Goal: Task Accomplishment & Management: Complete application form

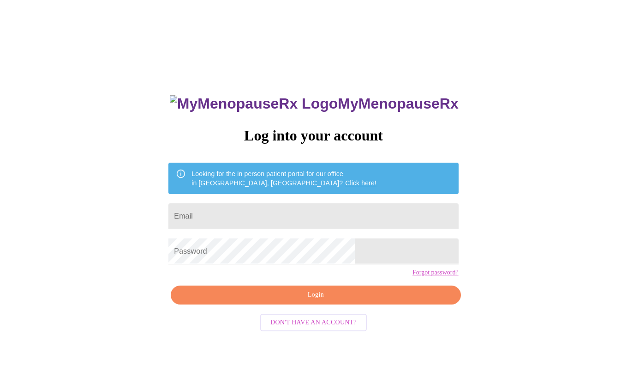
click at [247, 218] on input "Email" at bounding box center [313, 216] width 290 height 26
click at [251, 210] on input "Email" at bounding box center [313, 216] width 290 height 26
type input "[EMAIL_ADDRESS][DOMAIN_NAME]"
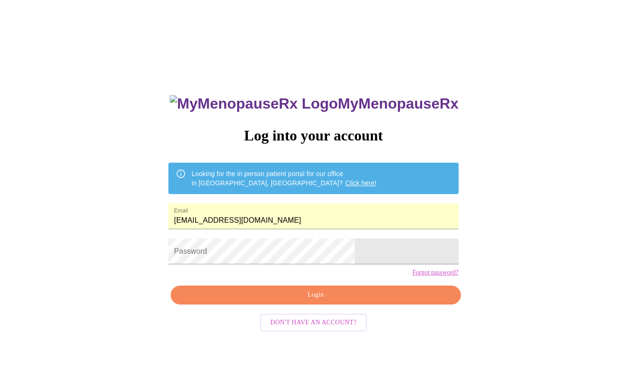
click at [266, 300] on span "Login" at bounding box center [315, 295] width 269 height 12
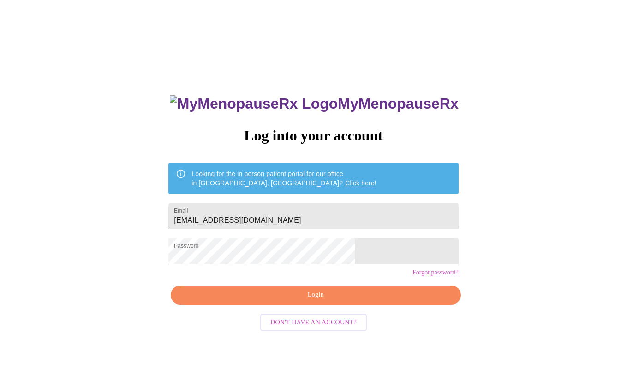
click at [300, 300] on span "Login" at bounding box center [315, 295] width 269 height 12
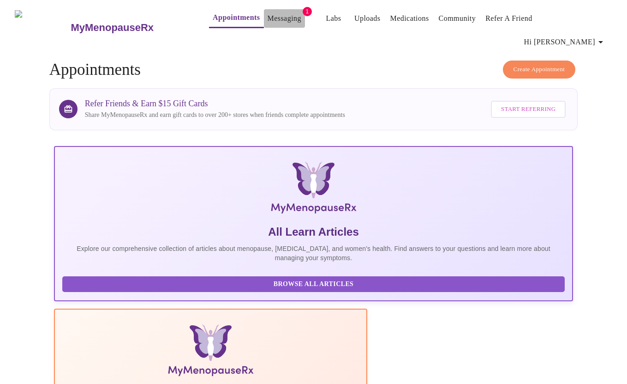
click at [272, 16] on link "Messaging" at bounding box center [285, 18] width 34 height 13
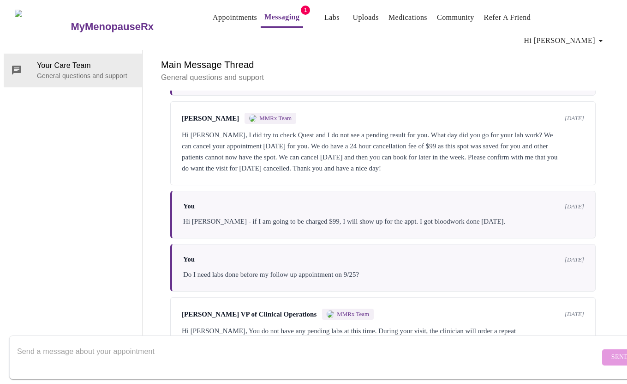
scroll to position [1582, 0]
click at [83, 71] on p "General questions and support" at bounding box center [86, 75] width 98 height 9
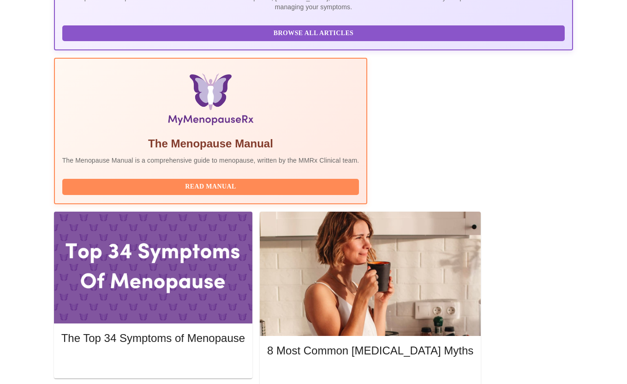
scroll to position [276, 0]
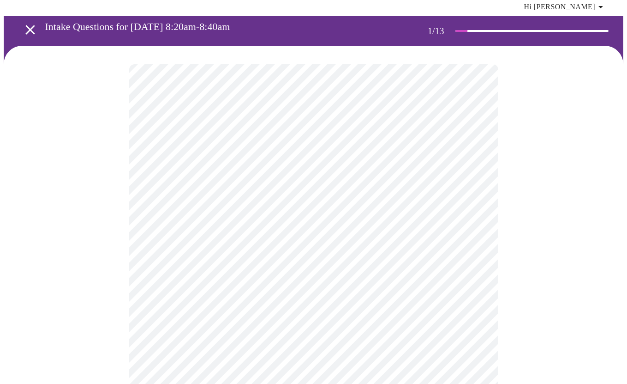
scroll to position [43, 0]
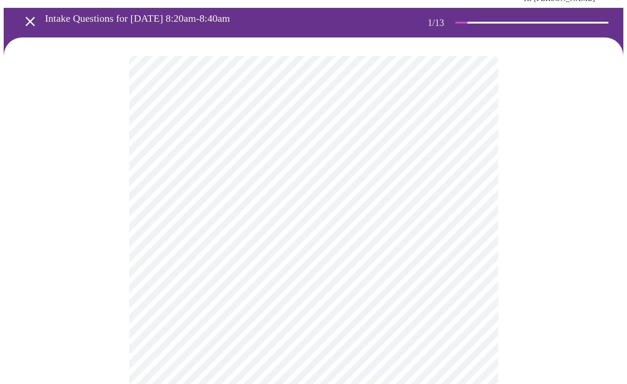
click at [408, 159] on body "MyMenopauseRx Appointments Messaging Labs Uploads Medications Community Refer a…" at bounding box center [314, 388] width 620 height 856
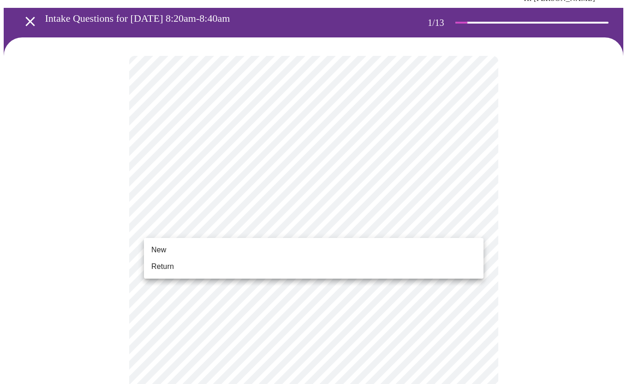
click at [396, 227] on body "MyMenopauseRx Appointments Messaging Labs Uploads Medications Community Refer a…" at bounding box center [314, 385] width 620 height 851
click at [393, 269] on li "Return" at bounding box center [314, 266] width 340 height 17
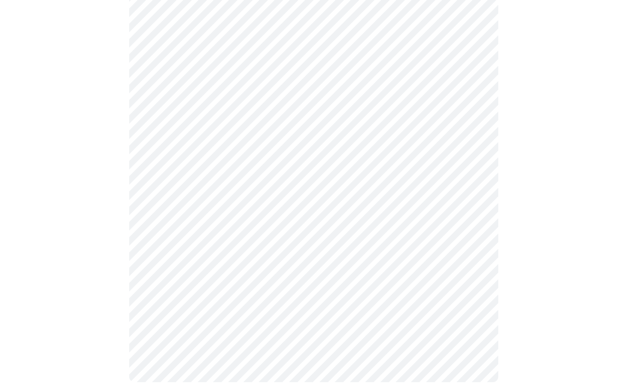
scroll to position [0, 0]
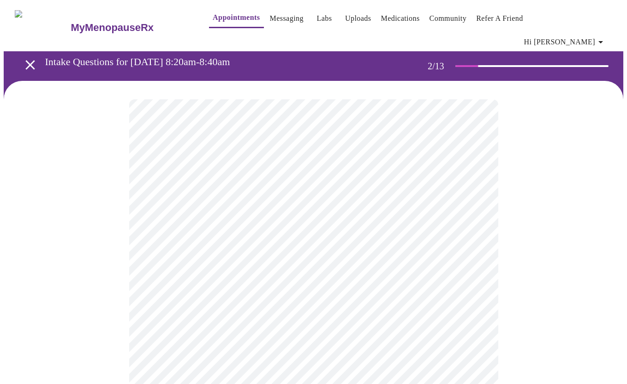
click at [388, 190] on body "MyMenopauseRx Appointments Messaging Labs Uploads Medications Community Refer a…" at bounding box center [314, 288] width 620 height 568
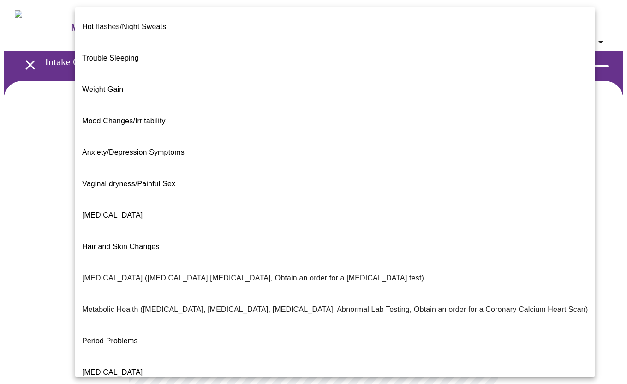
click at [144, 242] on span "Hair and Skin Changes" at bounding box center [121, 246] width 78 height 8
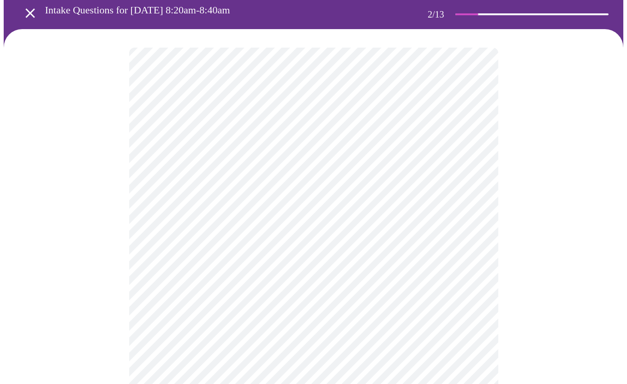
scroll to position [60, 0]
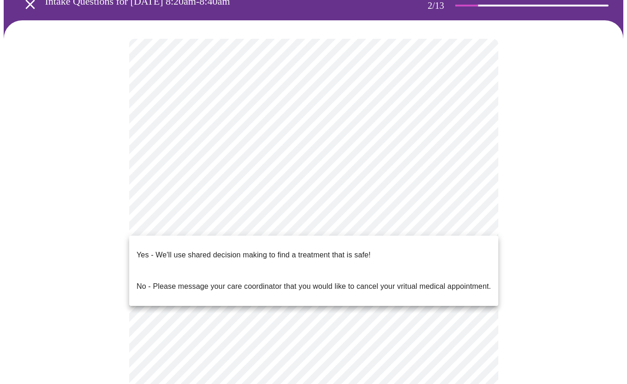
click at [253, 231] on body "MyMenopauseRx Appointments Messaging Labs Uploads Medications Community Refer a…" at bounding box center [314, 224] width 620 height 562
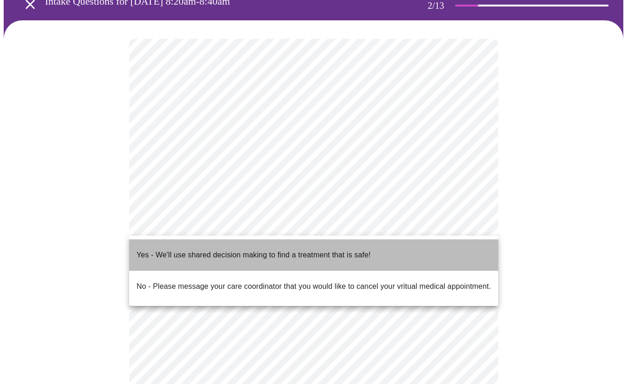
click at [248, 249] on p "Yes - We'll use shared decision making to find a treatment that is safe!" at bounding box center [254, 254] width 234 height 11
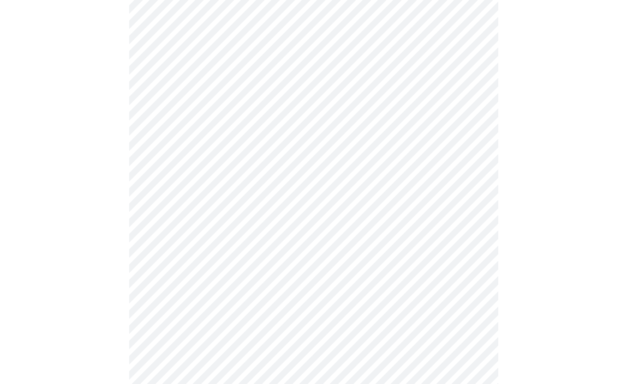
scroll to position [0, 0]
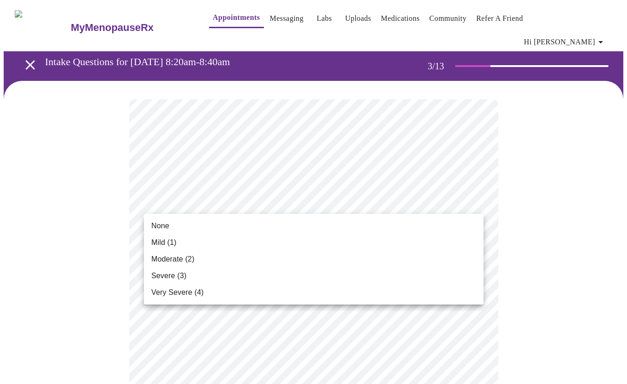
click at [326, 263] on li "Moderate (2)" at bounding box center [314, 259] width 340 height 17
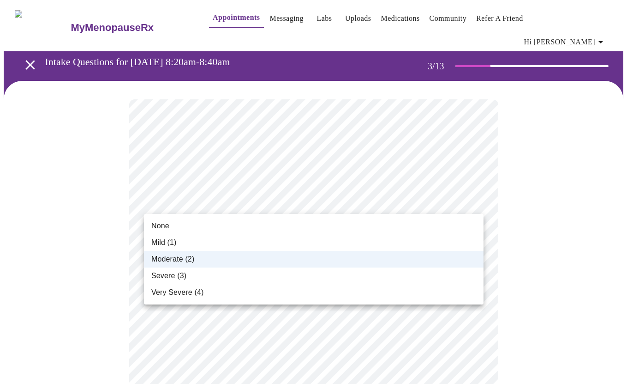
click at [309, 234] on li "Mild (1)" at bounding box center [314, 242] width 340 height 17
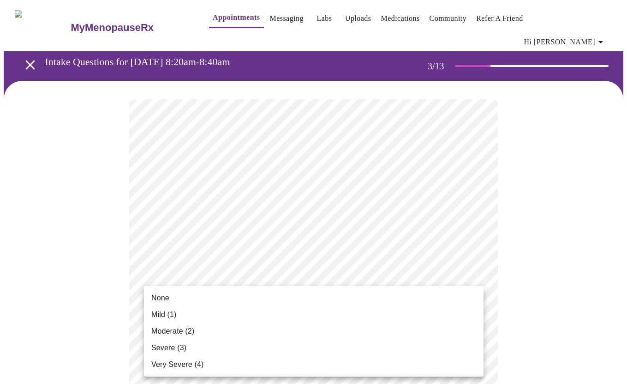
click at [311, 300] on li "None" at bounding box center [314, 297] width 340 height 17
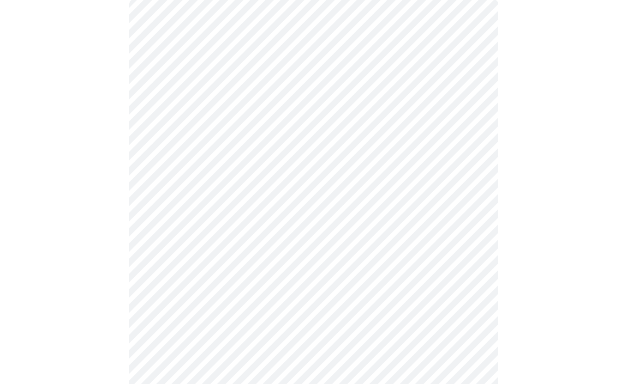
scroll to position [108, 0]
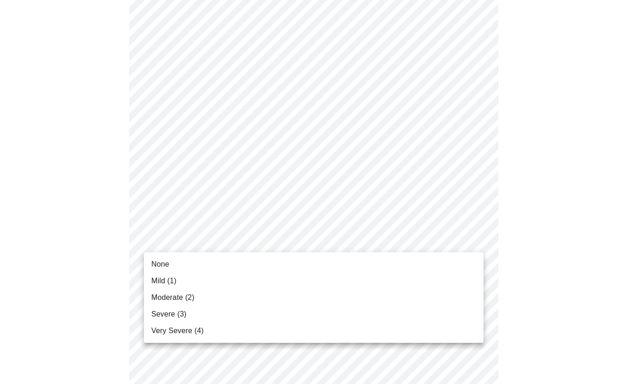
click at [266, 278] on li "Mild (1)" at bounding box center [314, 280] width 340 height 17
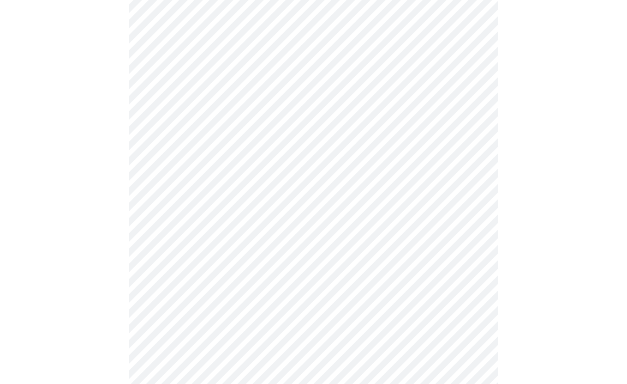
scroll to position [208, 0]
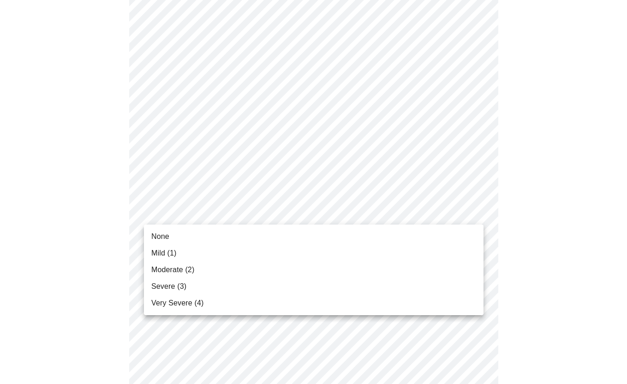
click at [285, 247] on li "Mild (1)" at bounding box center [314, 253] width 340 height 17
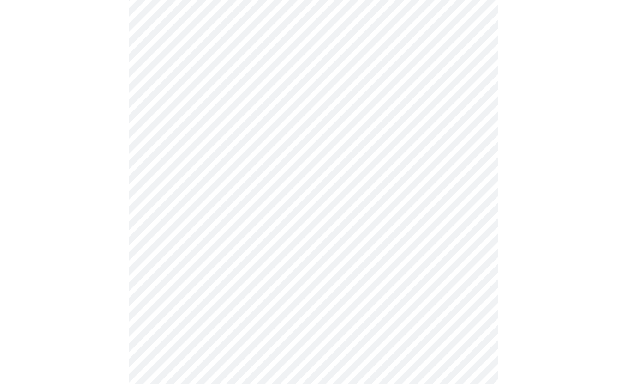
scroll to position [305, 0]
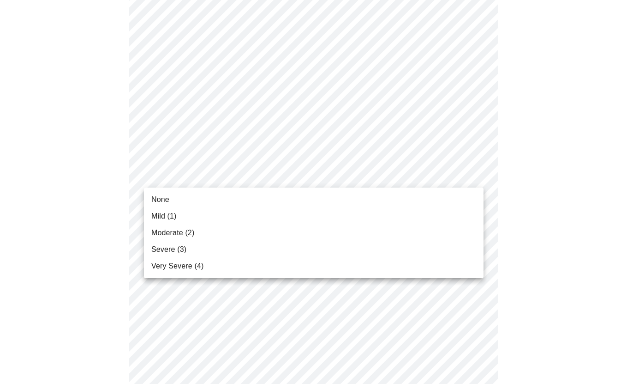
click at [313, 179] on body "MyMenopauseRx Appointments Messaging Labs Uploads Medications Community Refer a…" at bounding box center [314, 293] width 620 height 1189
click at [302, 209] on li "Mild (1)" at bounding box center [314, 216] width 340 height 17
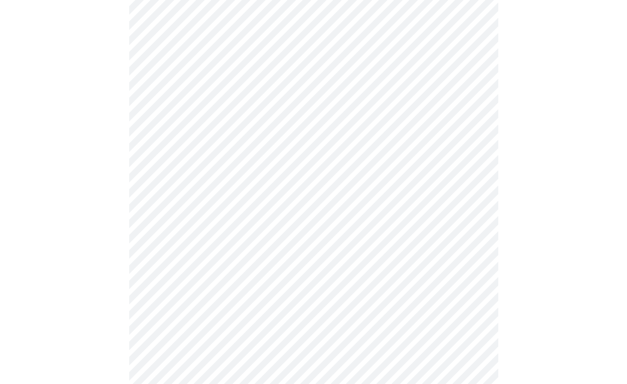
scroll to position [375, 0]
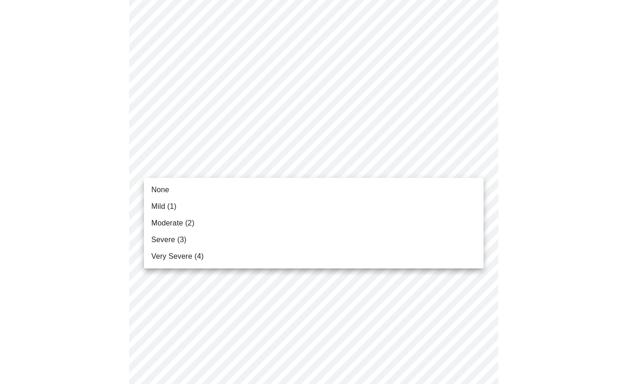
click at [289, 160] on body "MyMenopauseRx Appointments Messaging Labs Uploads Medications Community Refer a…" at bounding box center [314, 217] width 620 height 1176
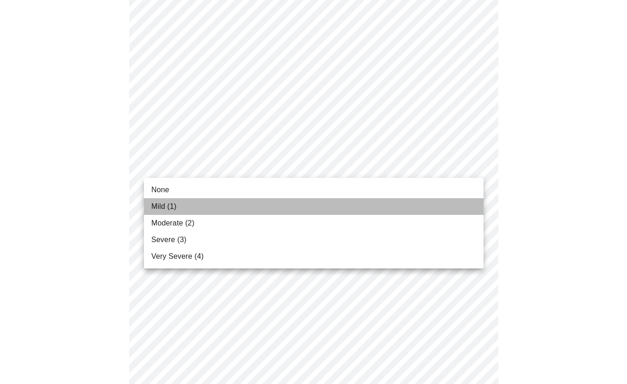
click at [270, 206] on li "Mild (1)" at bounding box center [314, 206] width 340 height 17
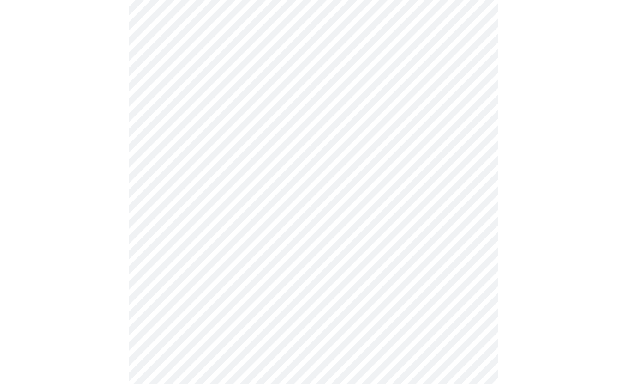
scroll to position [449, 0]
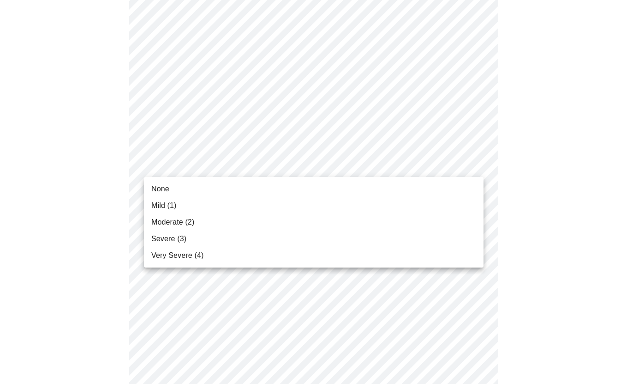
click at [320, 166] on body "MyMenopauseRx Appointments Messaging Labs Uploads Medications Community Refer a…" at bounding box center [314, 136] width 620 height 1163
click at [313, 202] on li "Mild (1)" at bounding box center [314, 205] width 340 height 17
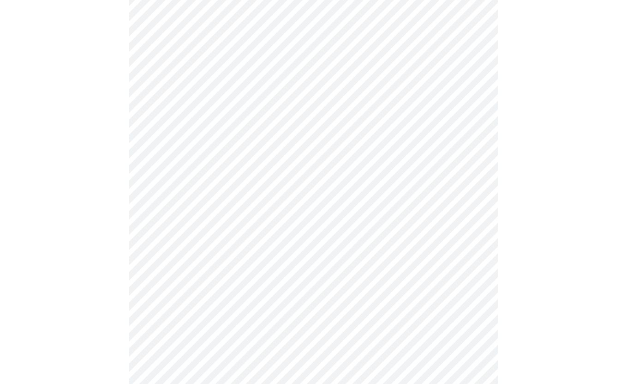
scroll to position [515, 0]
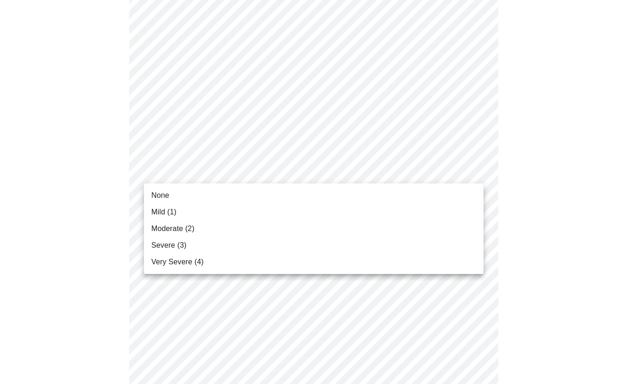
click at [309, 166] on body "MyMenopauseRx Appointments Messaging Labs Uploads Medications Community Refer a…" at bounding box center [314, 64] width 620 height 1150
click at [294, 208] on li "Mild (1)" at bounding box center [314, 212] width 340 height 17
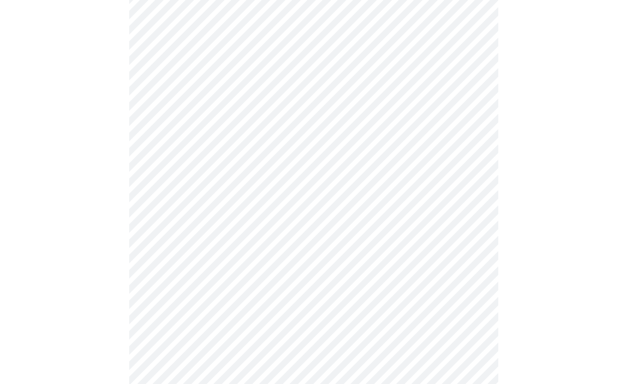
scroll to position [576, 0]
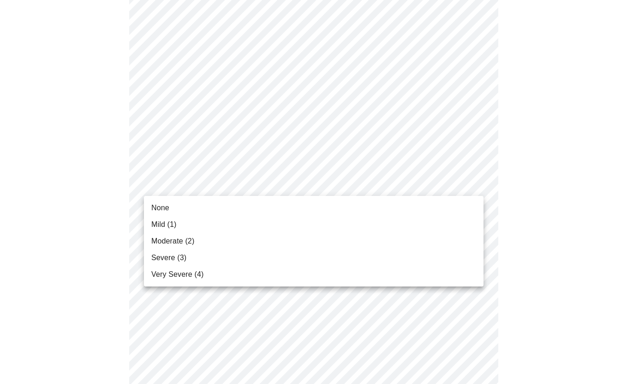
click at [294, 228] on li "Mild (1)" at bounding box center [314, 224] width 340 height 17
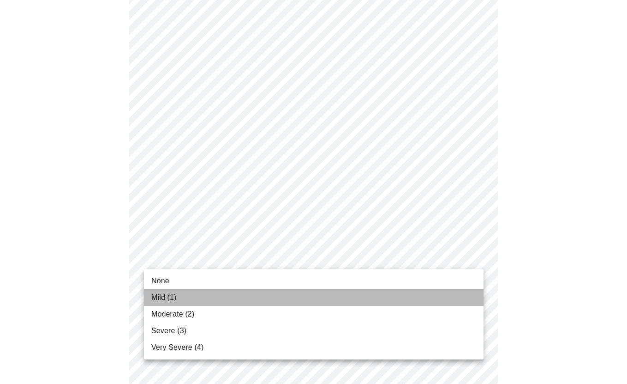
click at [286, 300] on li "Mild (1)" at bounding box center [314, 297] width 340 height 17
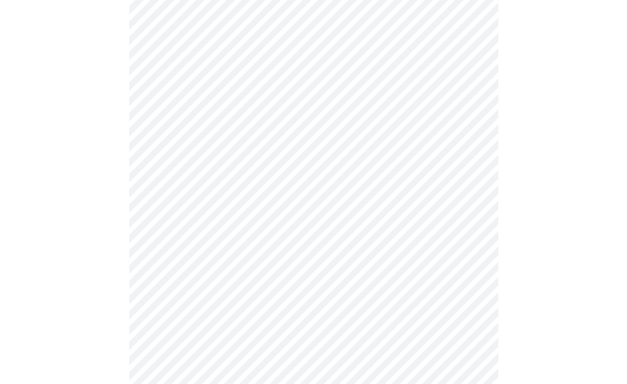
scroll to position [690, 0]
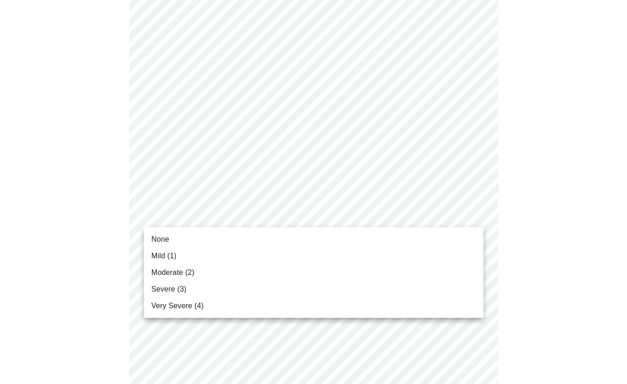
click at [254, 276] on li "Moderate (2)" at bounding box center [314, 272] width 340 height 17
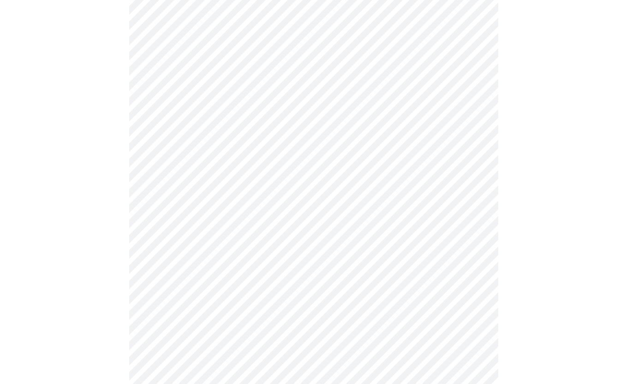
scroll to position [342, 0]
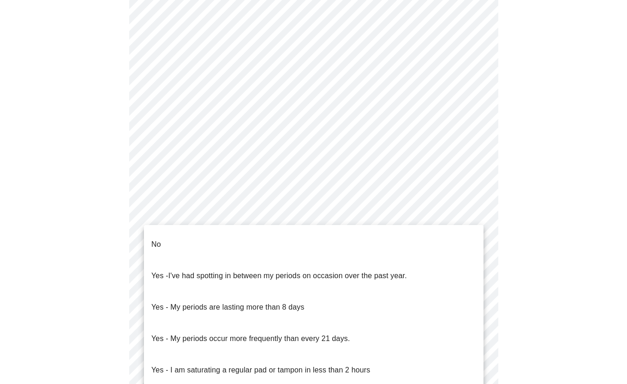
click at [278, 229] on body "MyMenopauseRx Appointments Messaging Labs Uploads Medications Community Refer a…" at bounding box center [314, 123] width 620 height 924
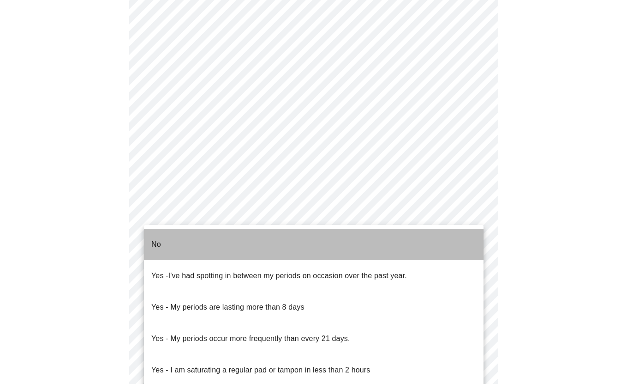
click at [276, 244] on li "No" at bounding box center [314, 243] width 340 height 31
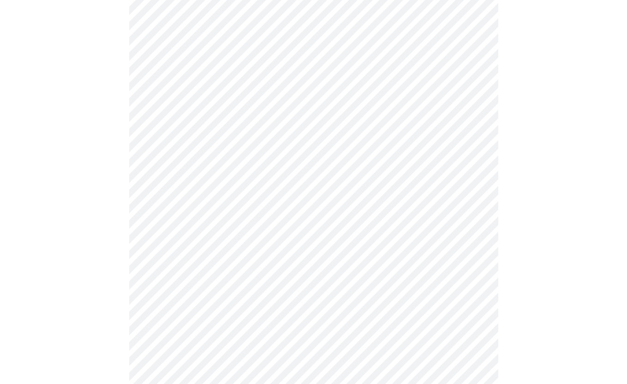
scroll to position [459, 0]
click at [320, 171] on body "MyMenopauseRx Appointments Messaging Labs Uploads Medications Community Refer a…" at bounding box center [314, 4] width 620 height 918
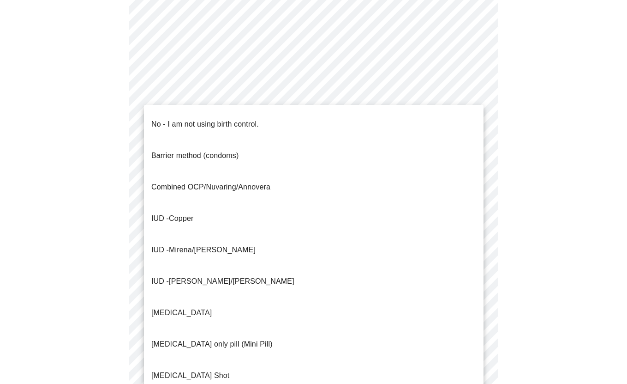
click at [328, 111] on li "No - I am not using birth control." at bounding box center [314, 123] width 340 height 31
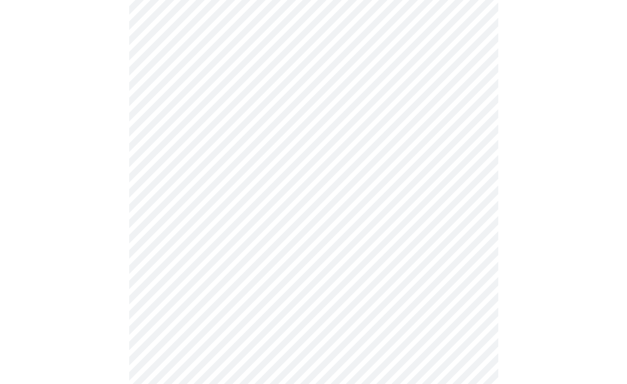
click at [316, 229] on body "MyMenopauseRx Appointments Messaging Labs Uploads Medications Community Refer a…" at bounding box center [314, 1] width 620 height 913
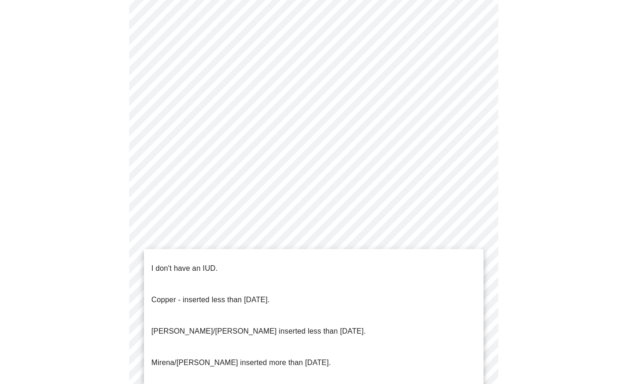
click at [306, 258] on li "I don't have an IUD." at bounding box center [314, 267] width 340 height 31
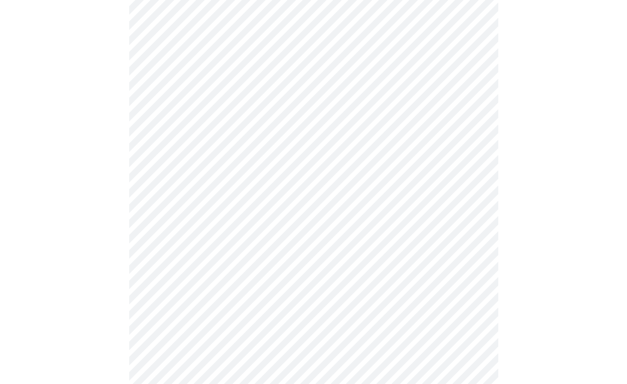
scroll to position [511, 0]
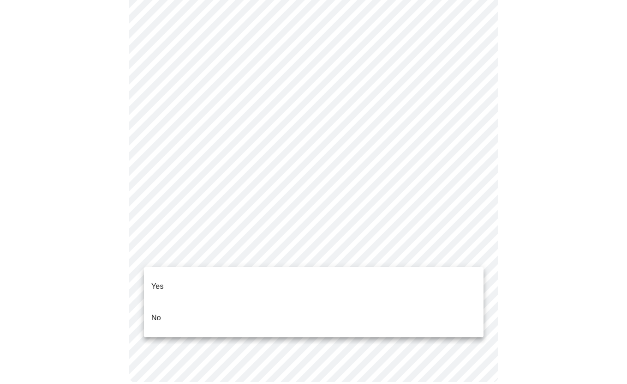
click at [315, 281] on li "Yes" at bounding box center [314, 285] width 340 height 31
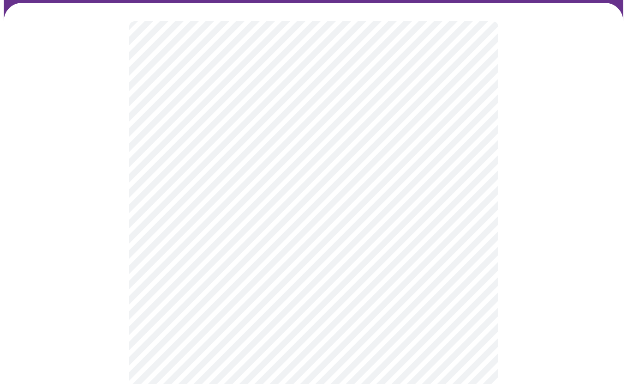
scroll to position [81, 0]
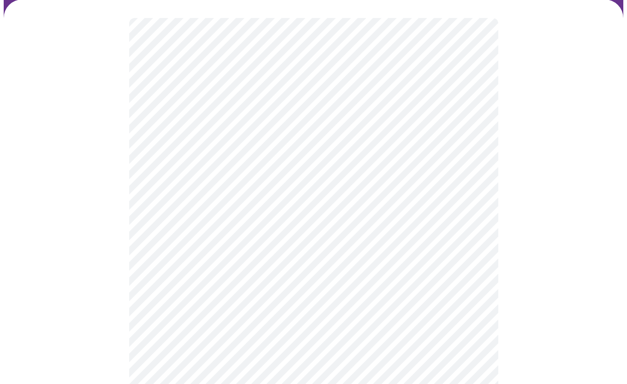
click at [390, 234] on body "MyMenopauseRx Appointments Messaging Labs Uploads Medications Community Refer a…" at bounding box center [314, 269] width 620 height 695
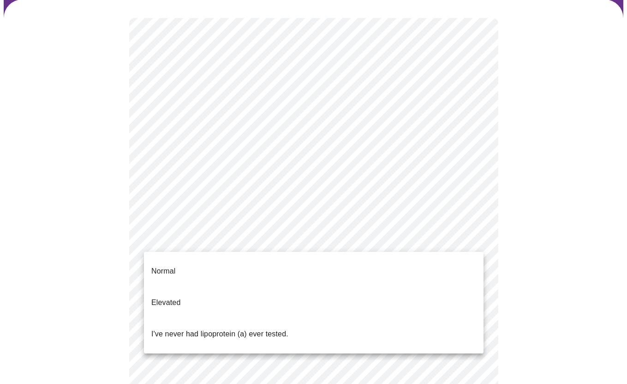
click at [389, 288] on li "Elevated" at bounding box center [314, 302] width 340 height 31
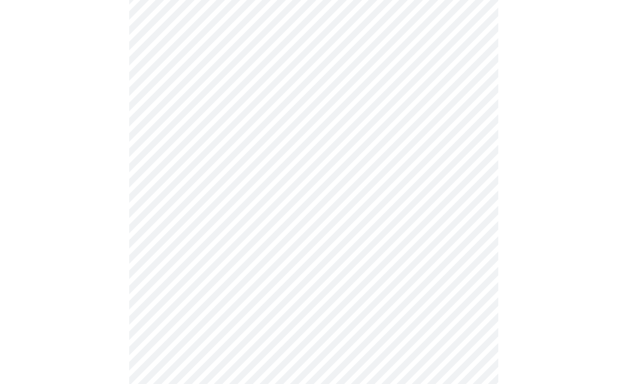
scroll to position [2374, 0]
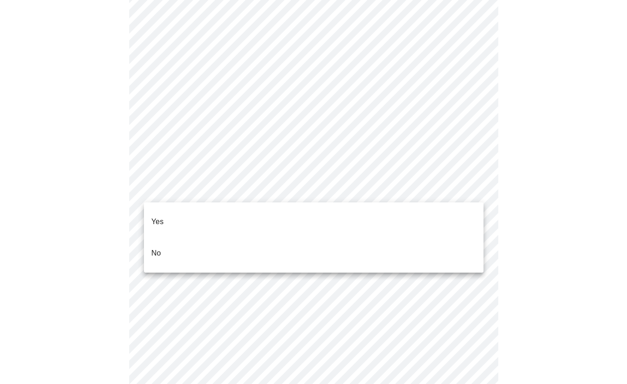
click at [286, 239] on li "No" at bounding box center [314, 252] width 340 height 31
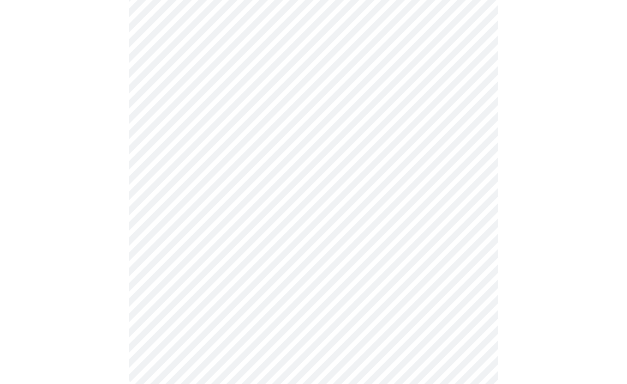
scroll to position [505, 0]
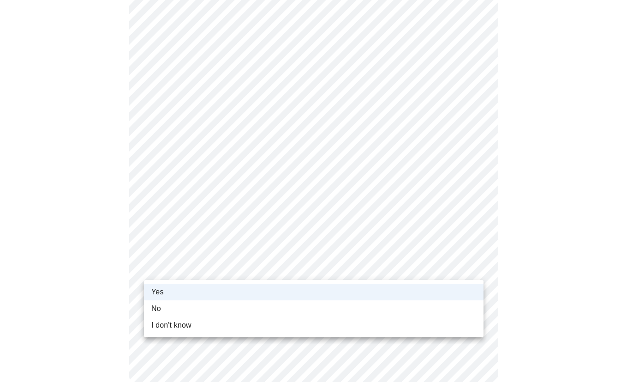
click at [298, 264] on div at bounding box center [313, 192] width 627 height 384
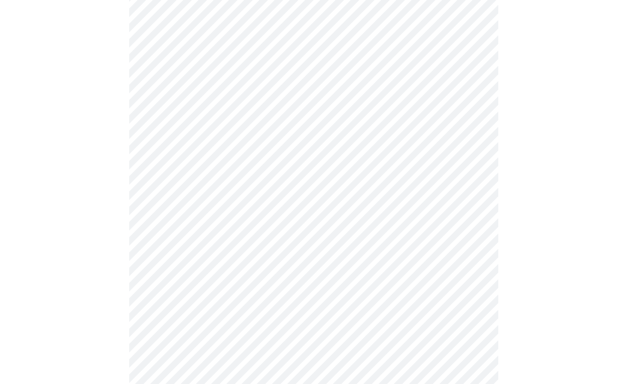
scroll to position [671, 0]
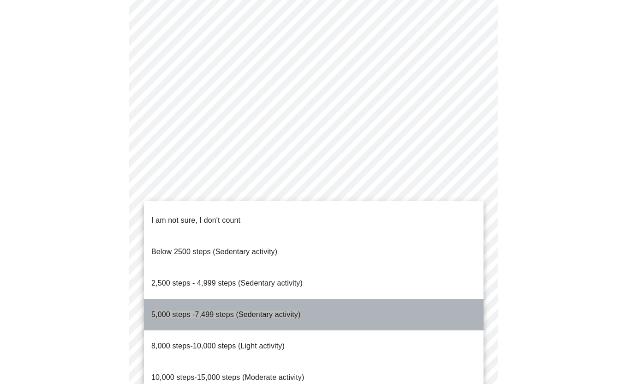
click at [417, 299] on li "5,000 steps -7,499 steps (Sedentary activity)" at bounding box center [314, 314] width 340 height 31
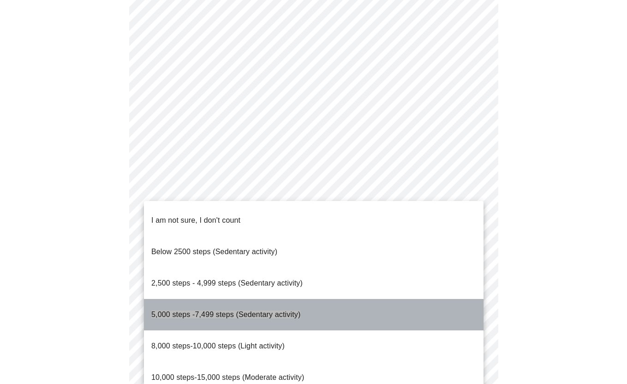
click at [406, 299] on li "5,000 steps -7,499 steps (Sedentary activity)" at bounding box center [314, 314] width 340 height 31
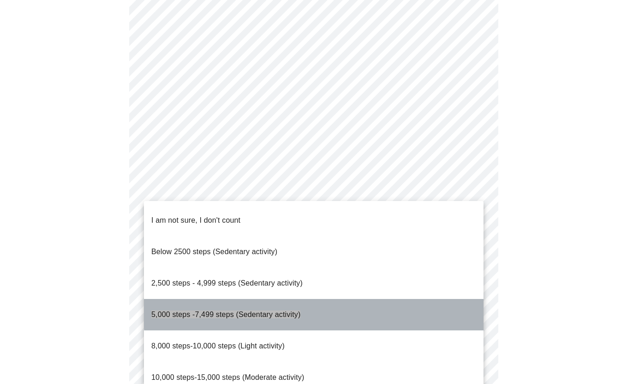
click at [392, 299] on li "5,000 steps -7,499 steps (Sedentary activity)" at bounding box center [314, 314] width 340 height 31
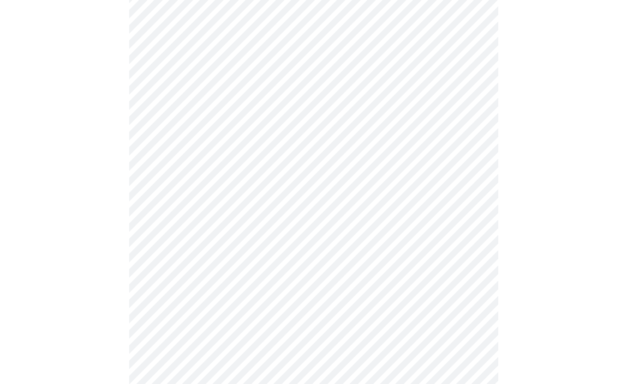
scroll to position [763, 0]
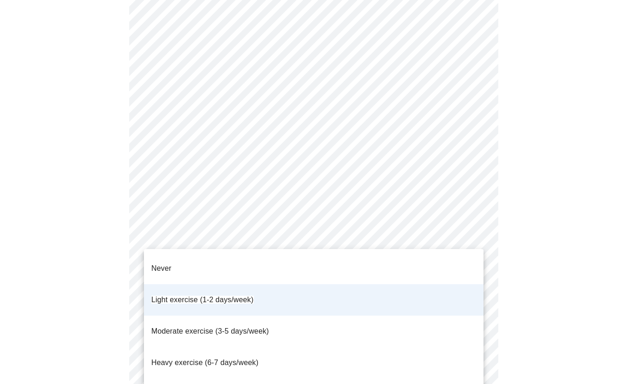
click at [360, 315] on li "Moderate exercise (3-5 days/week)" at bounding box center [314, 330] width 340 height 31
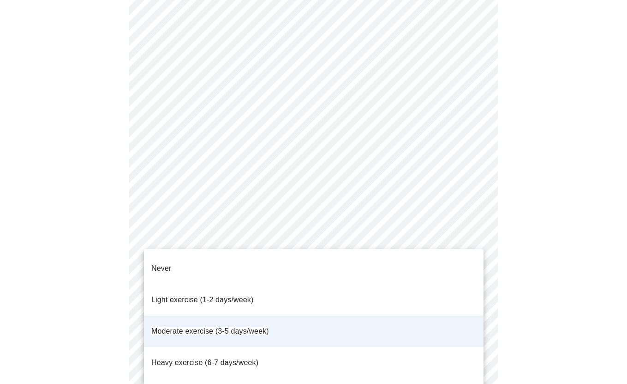
click at [336, 284] on li "Light exercise (1-2 days/week)" at bounding box center [314, 299] width 340 height 31
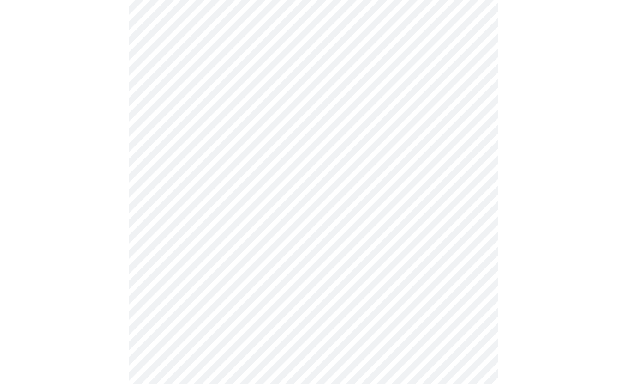
scroll to position [809, 0]
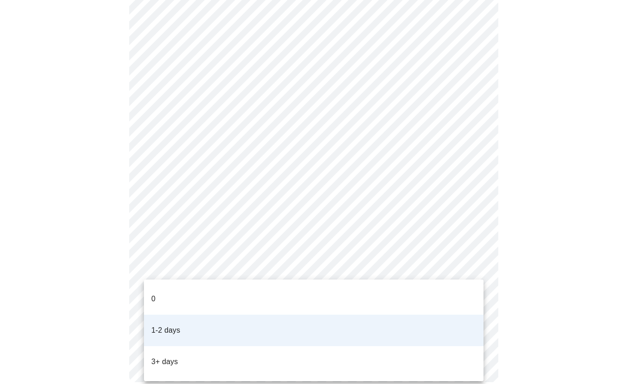
click at [318, 320] on li "1-2 days" at bounding box center [314, 329] width 340 height 31
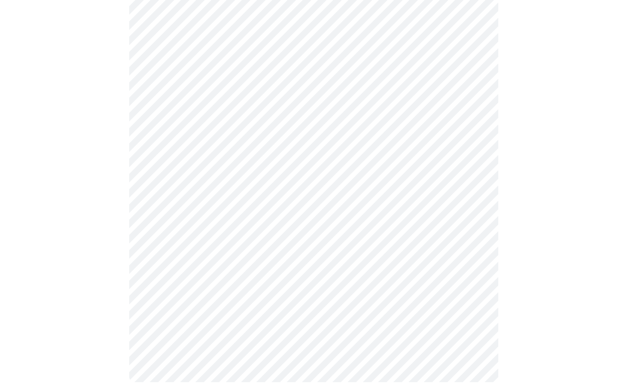
scroll to position [0, 0]
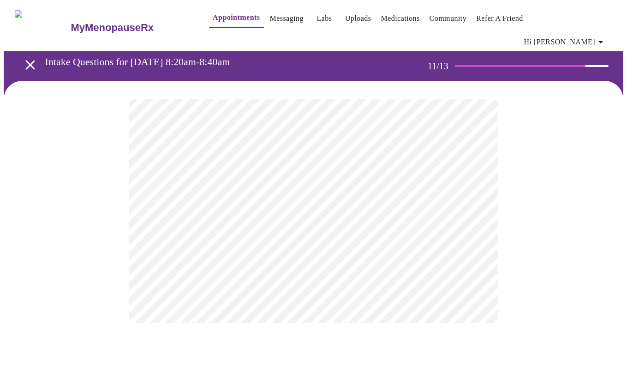
click at [506, 226] on div at bounding box center [314, 211] width 620 height 260
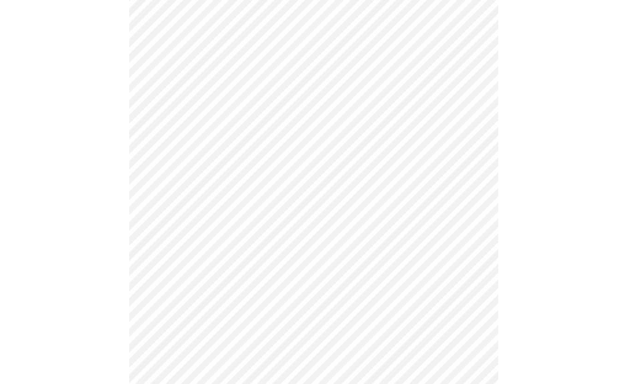
scroll to position [582, 0]
